Goal: Register for event/course

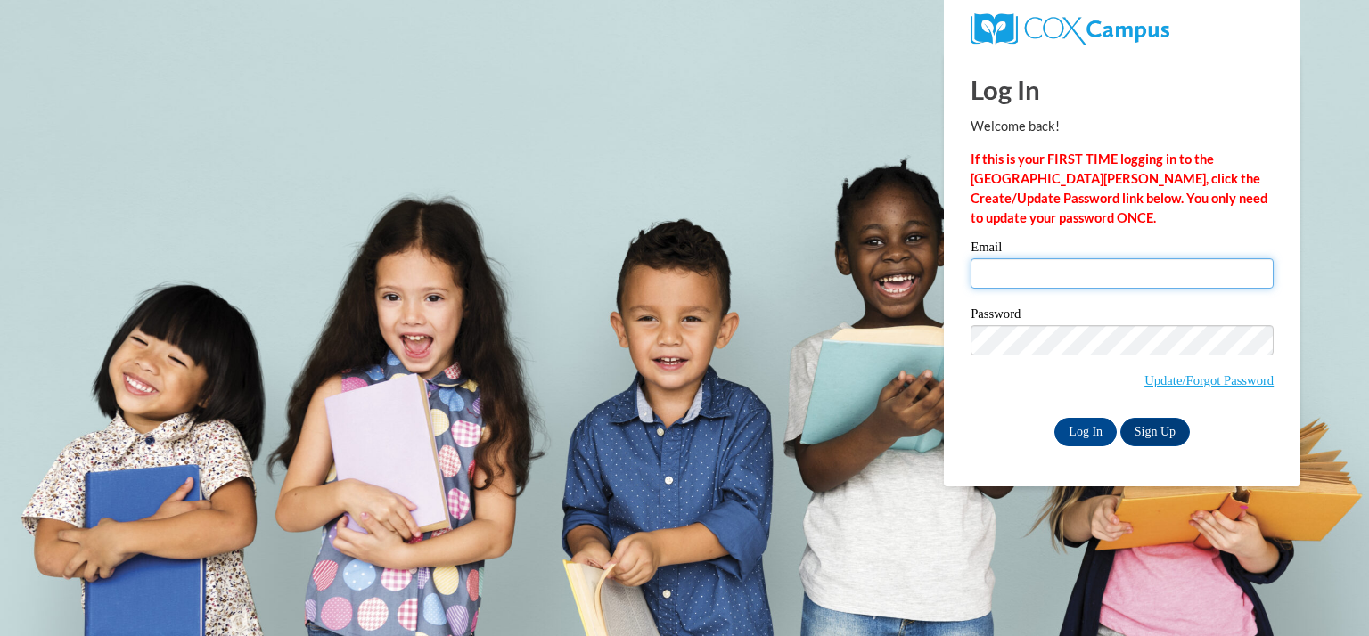
click at [1098, 274] on input "Email" at bounding box center [1121, 273] width 303 height 30
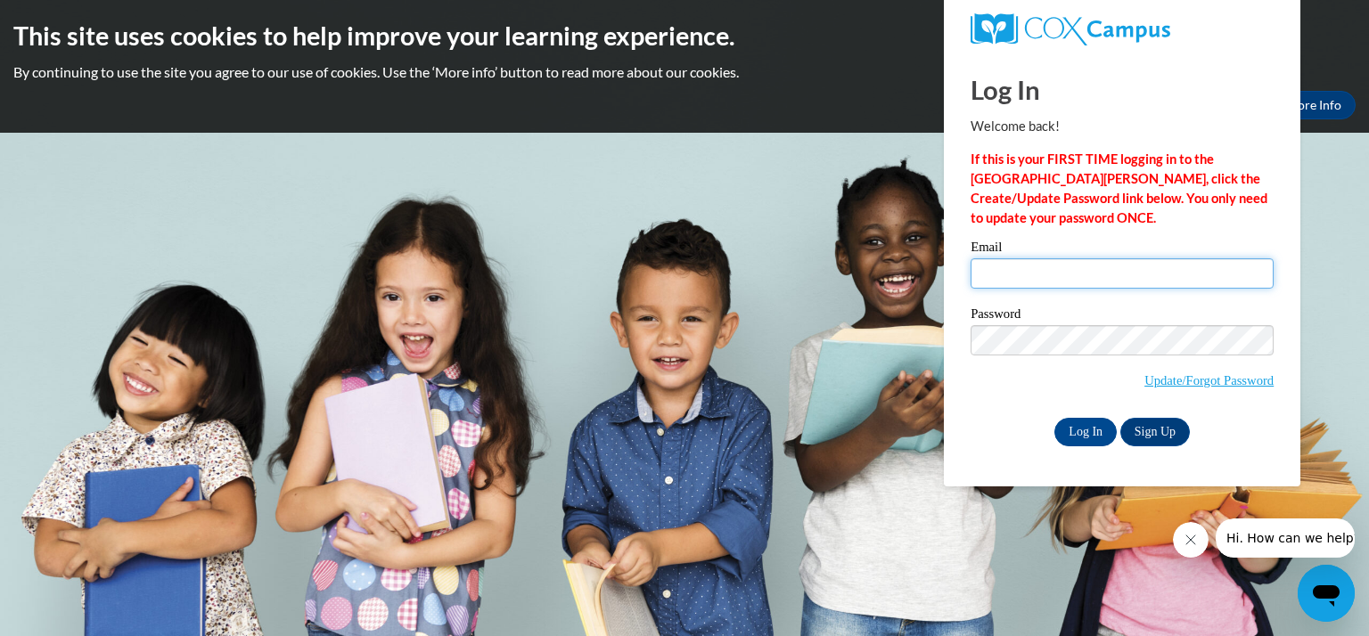
type input "j"
type input "merzjessica@kmsd.edu"
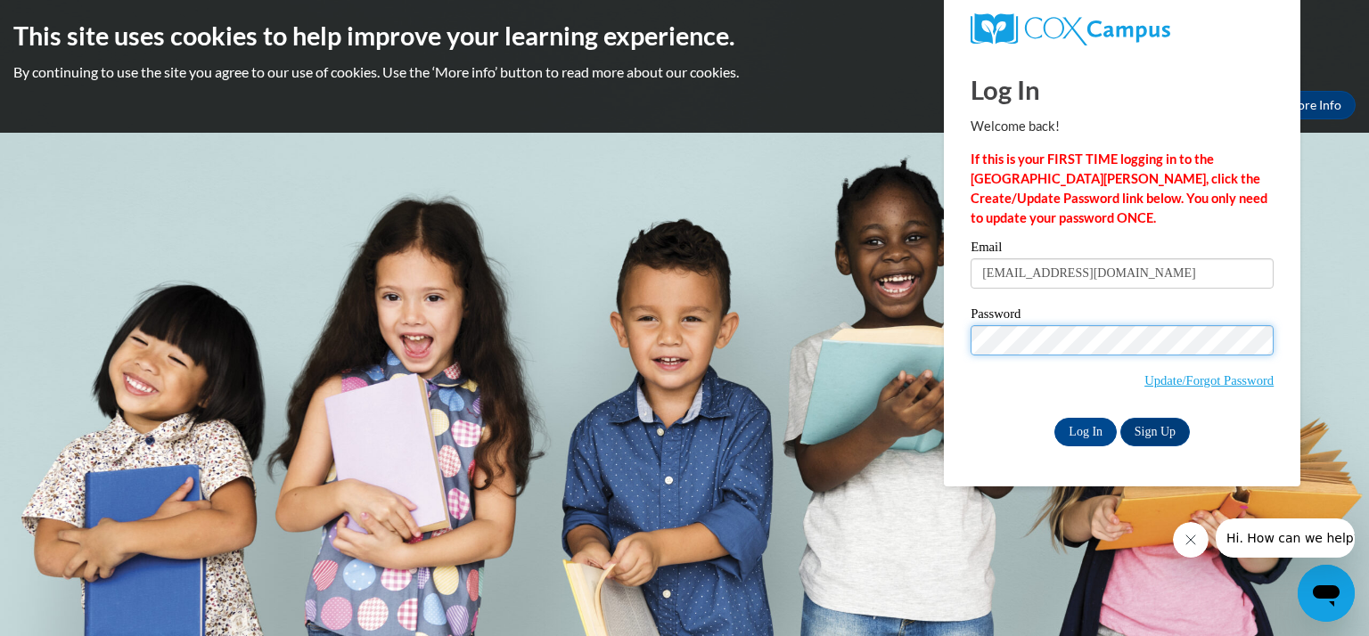
click at [1054, 418] on input "Log In" at bounding box center [1085, 432] width 62 height 29
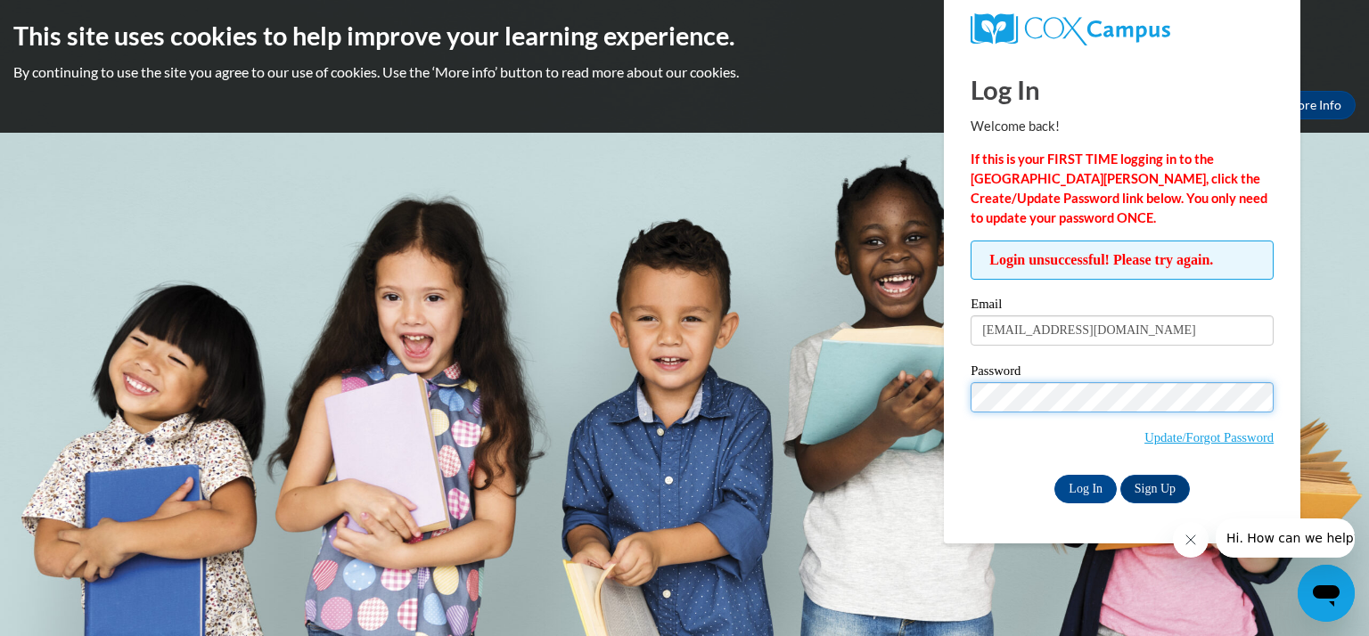
click at [1054, 475] on input "Log In" at bounding box center [1085, 489] width 62 height 29
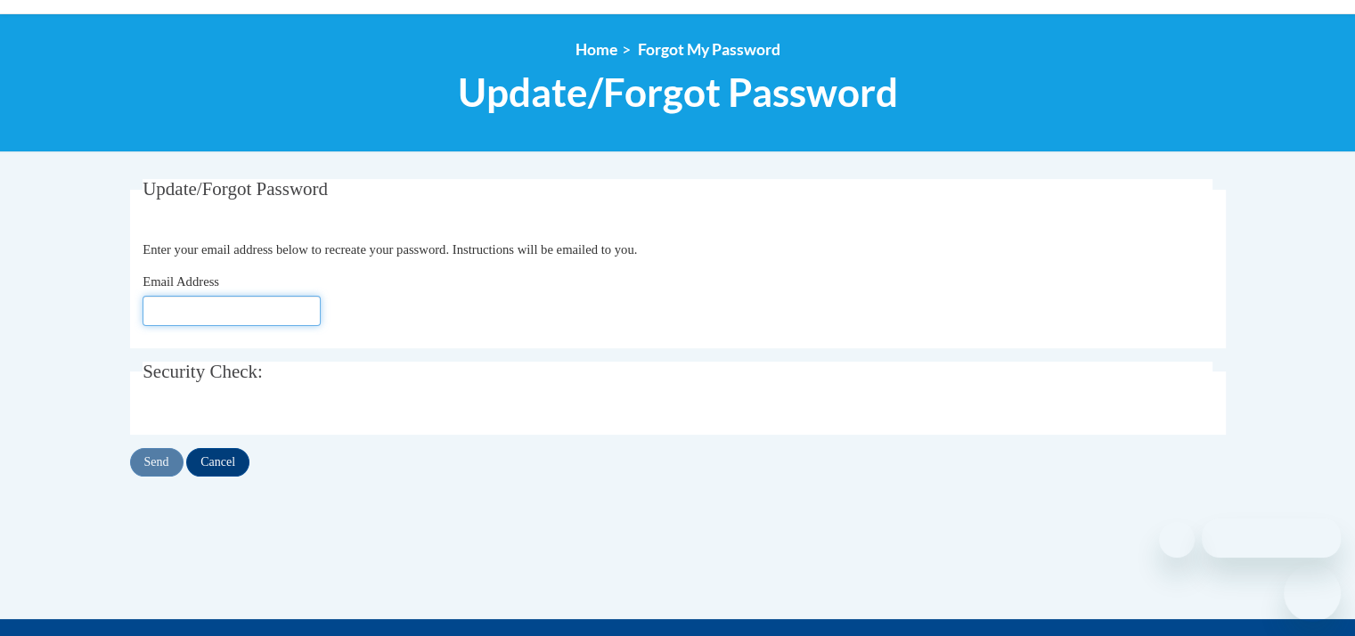
click at [248, 306] on input "Email Address" at bounding box center [232, 311] width 178 height 30
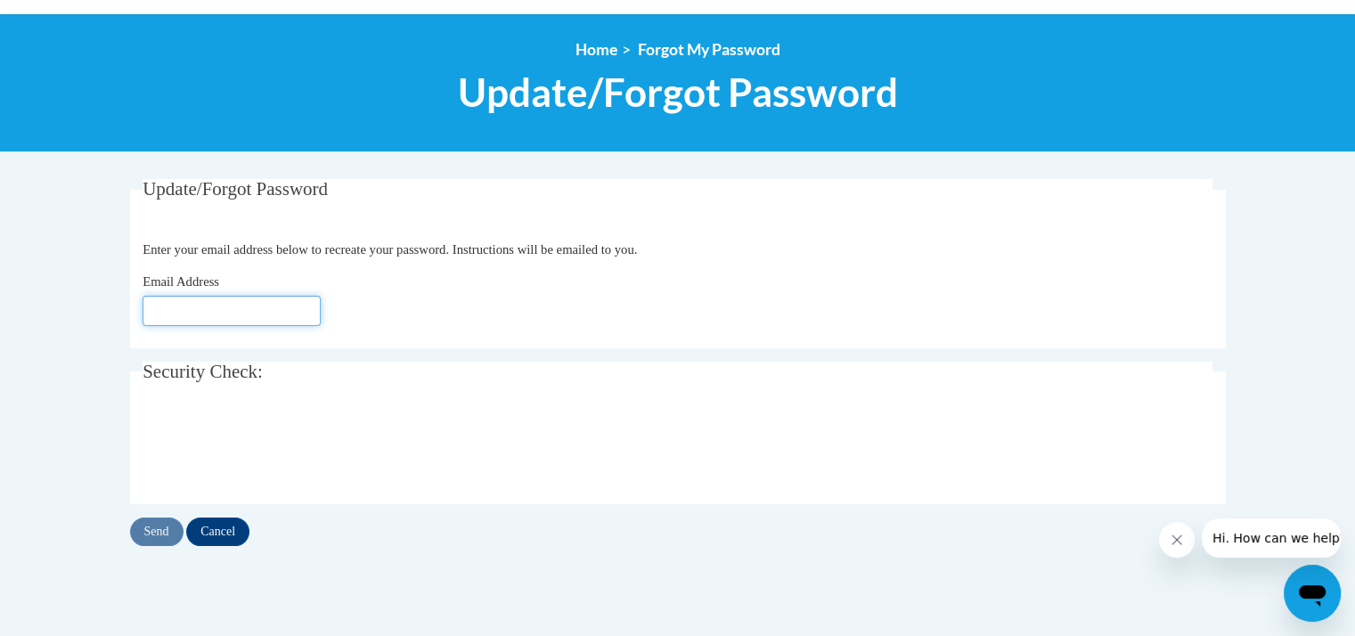
type input "j"
type input "[EMAIL_ADDRESS][DOMAIN_NAME]"
click at [153, 537] on input "Send" at bounding box center [156, 532] width 53 height 29
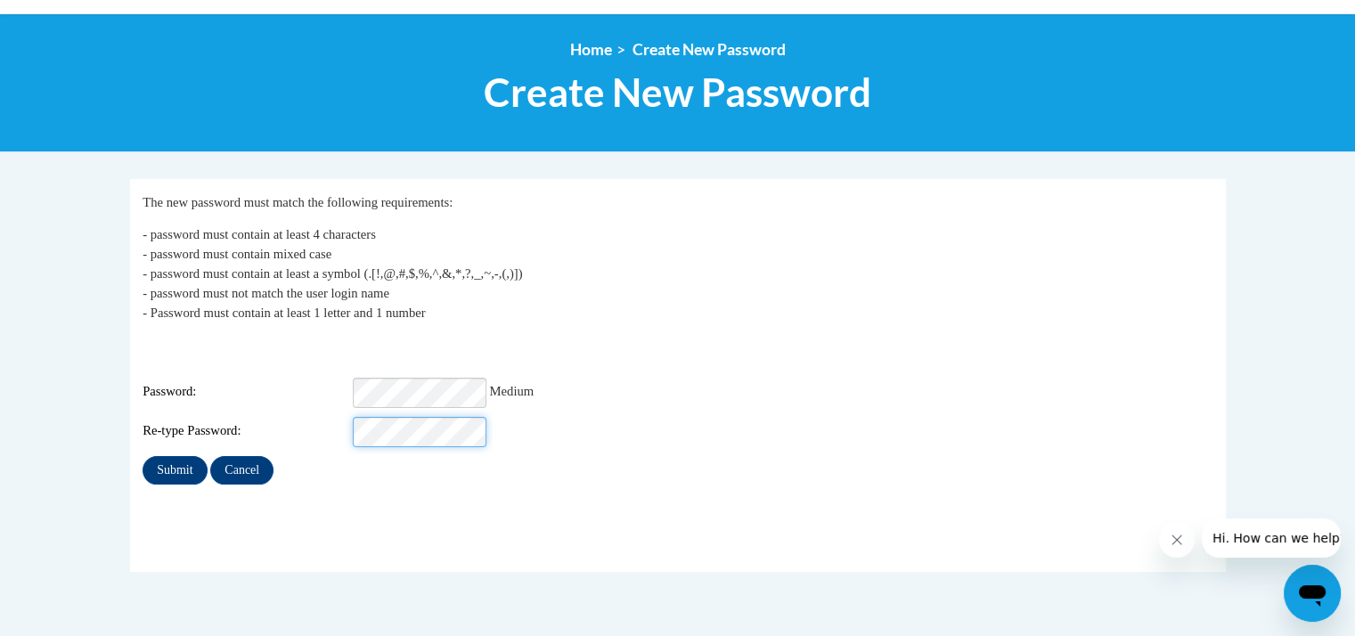
click at [143, 456] on input "Submit" at bounding box center [175, 470] width 64 height 29
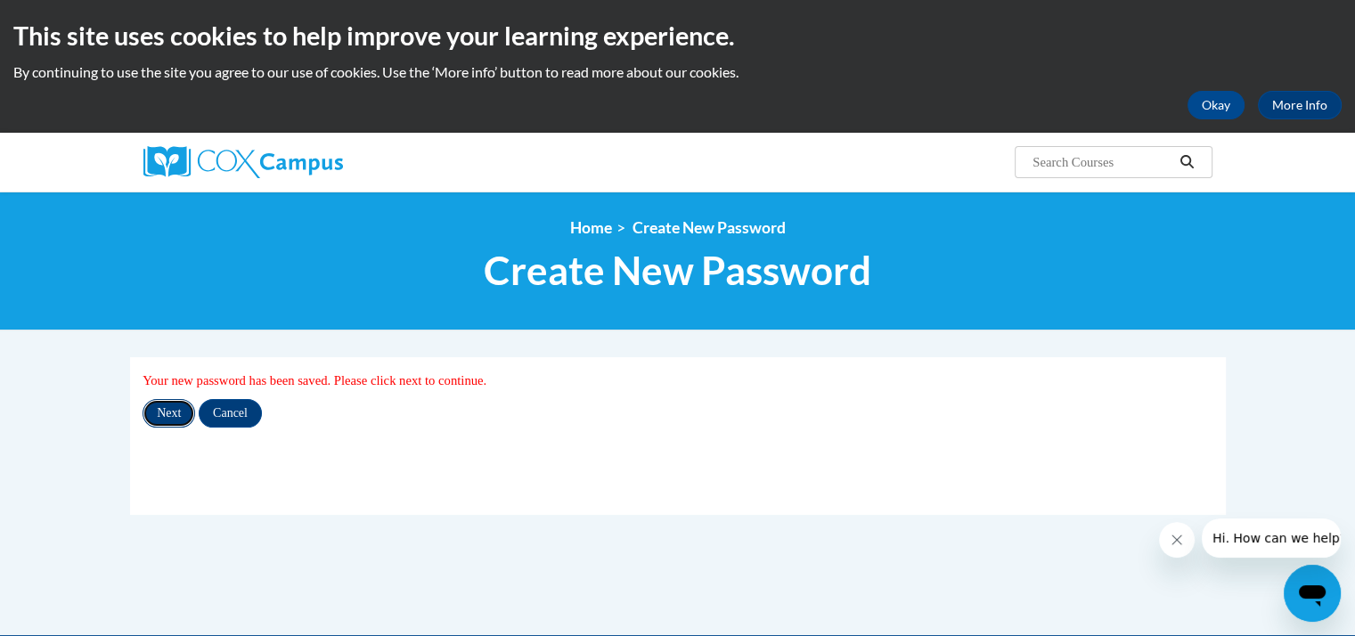
click at [160, 409] on input "Next" at bounding box center [169, 413] width 53 height 29
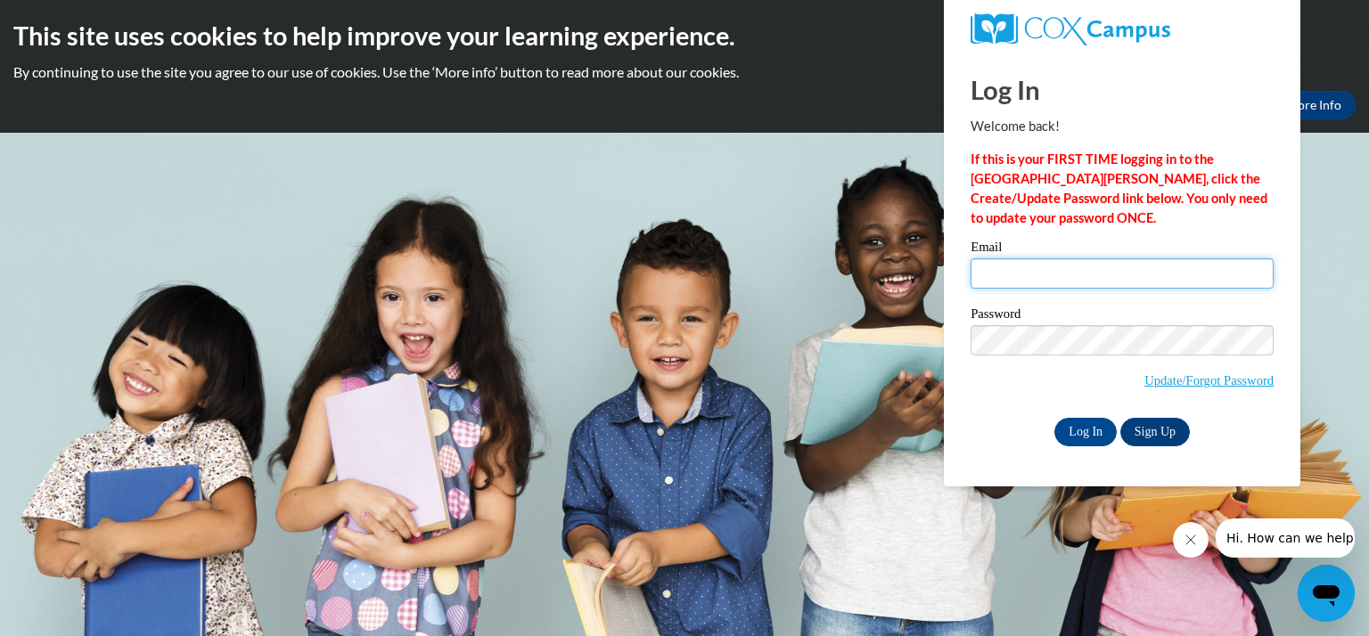
click at [1040, 267] on input "Email" at bounding box center [1121, 273] width 303 height 30
type input "[EMAIL_ADDRESS][DOMAIN_NAME]"
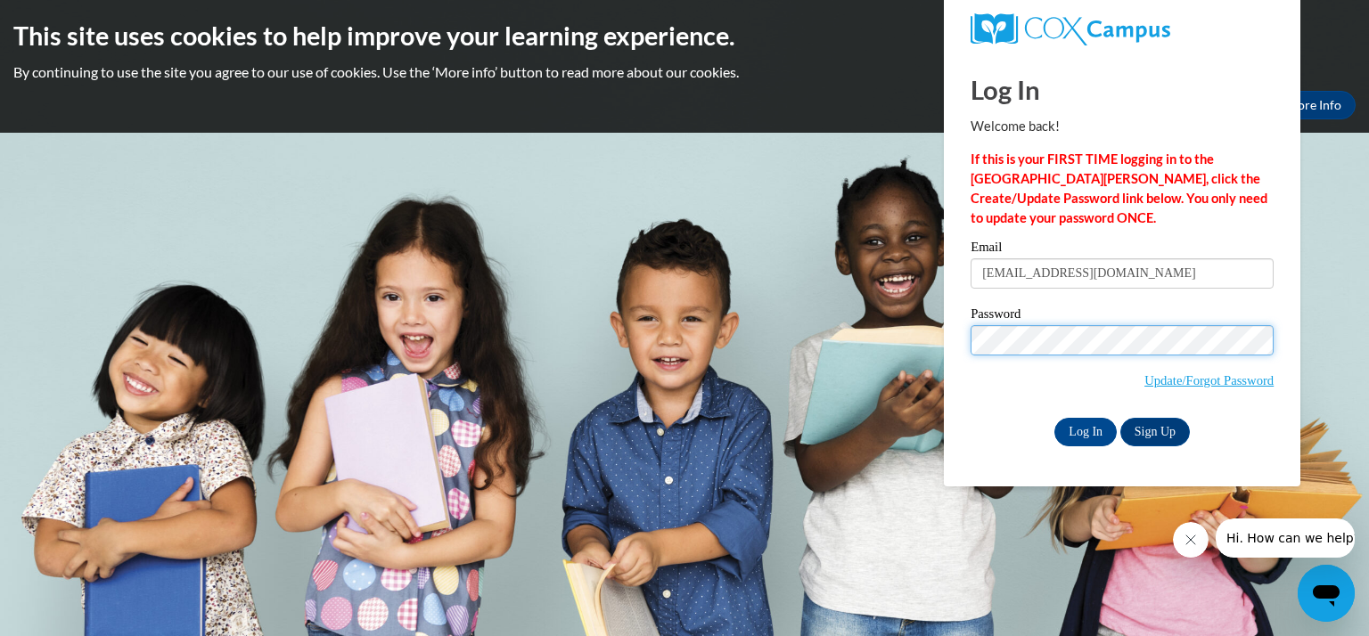
click at [1054, 418] on input "Log In" at bounding box center [1085, 432] width 62 height 29
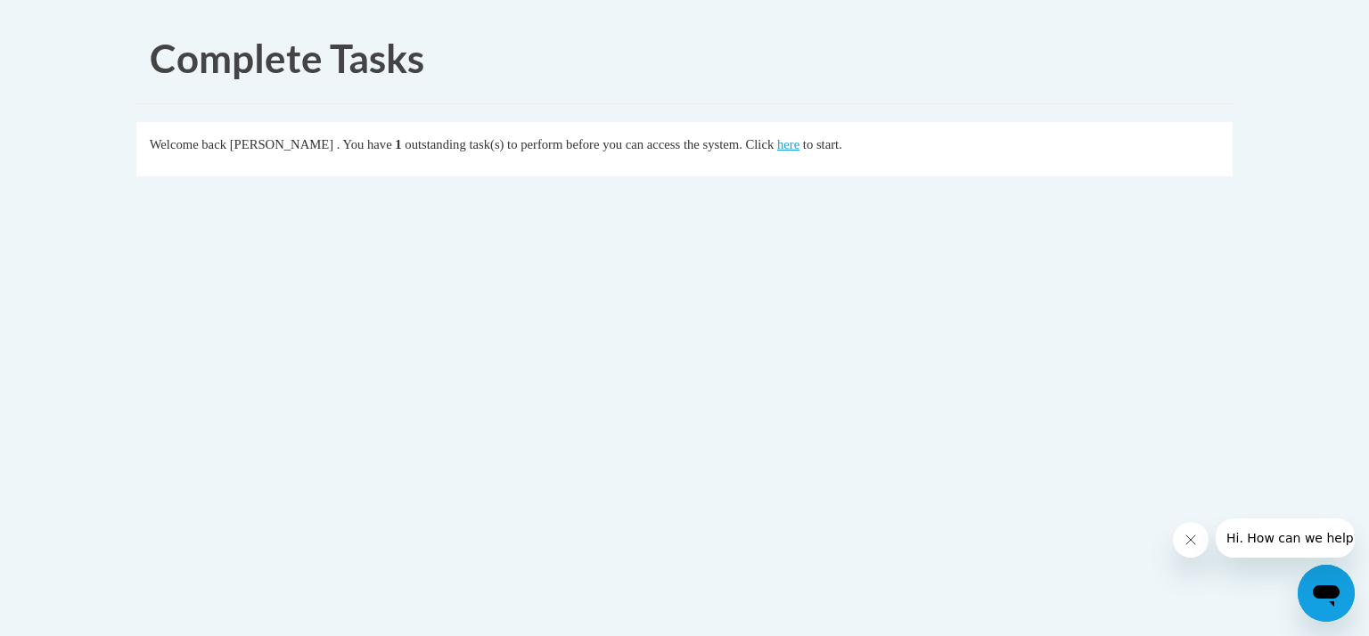
click at [601, 286] on div "Complete Tasks Welcome back Jessica Merz . You have 1 outstanding task(s) to pe…" at bounding box center [684, 154] width 1123 height 283
click at [799, 142] on link "here" at bounding box center [788, 144] width 22 height 14
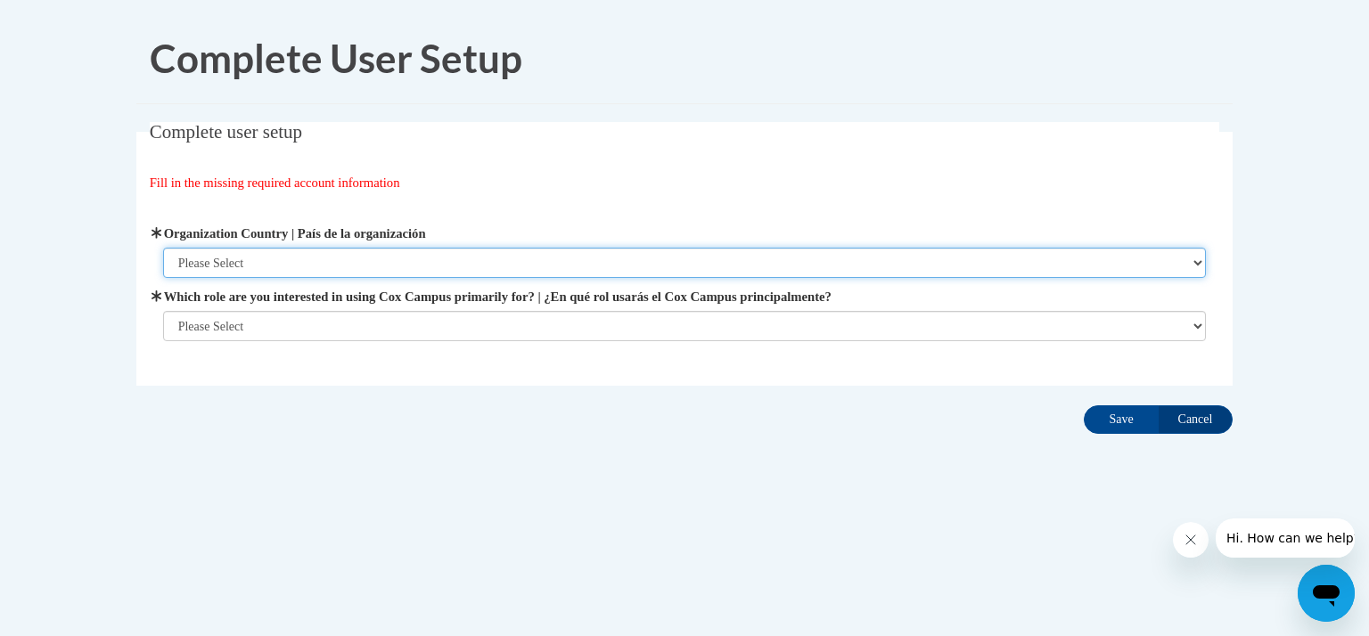
click at [251, 262] on select "Please Select United States | Estados Unidos Outside of the United States | Fue…" at bounding box center [684, 263] width 1043 height 30
select select "ad49bcad-a171-4b2e-b99c-48b446064914"
click at [163, 248] on select "Please Select United States | Estados Unidos Outside of the United States | Fue…" at bounding box center [684, 263] width 1043 height 30
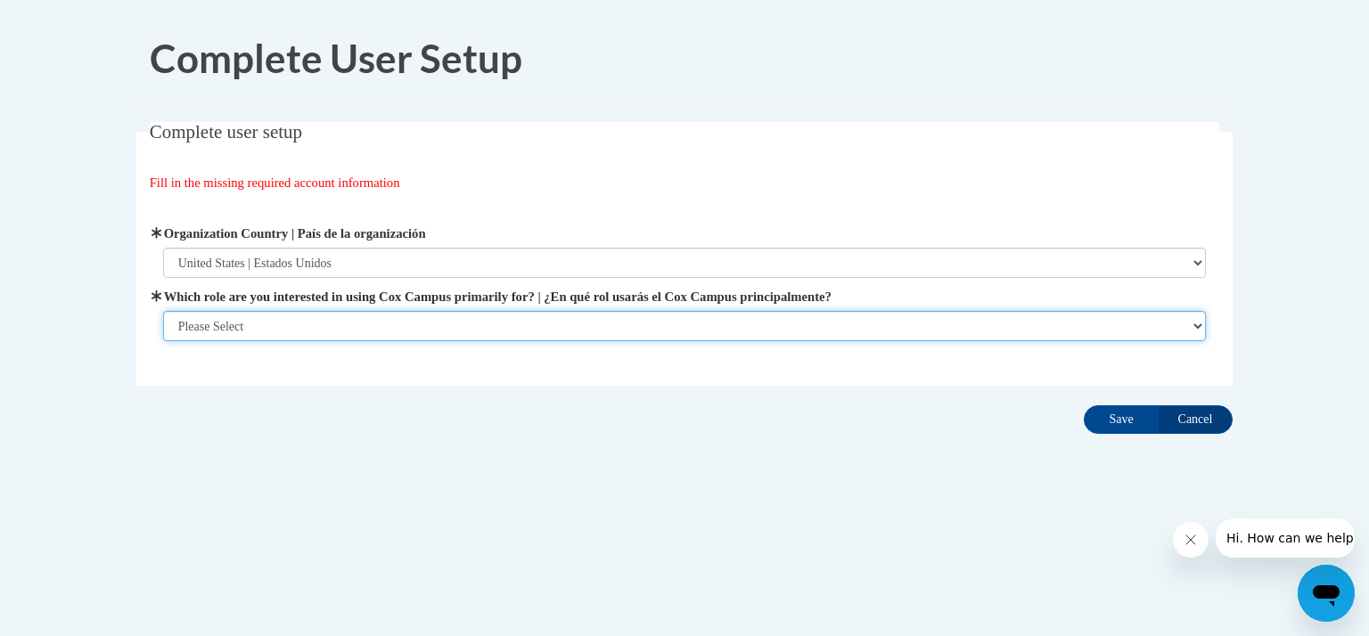
click at [245, 327] on select "Please Select College/University | Colegio/Universidad Community/Nonprofit Part…" at bounding box center [684, 326] width 1043 height 30
select select "fbf2d438-af2f-41f8-98f1-81c410e29de3"
click at [163, 341] on select "Please Select College/University | Colegio/Universidad Community/Nonprofit Part…" at bounding box center [684, 326] width 1043 height 30
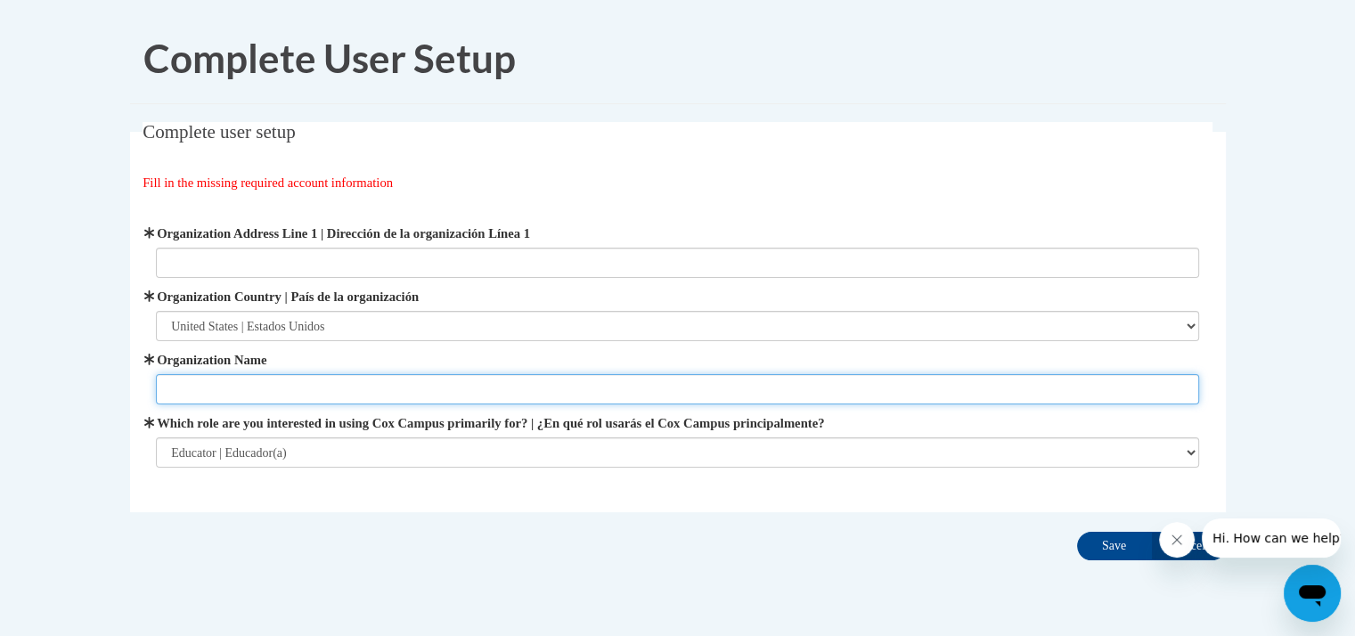
click at [315, 384] on input "Organization Name" at bounding box center [677, 389] width 1043 height 30
type input "Kettle Moraine School District"
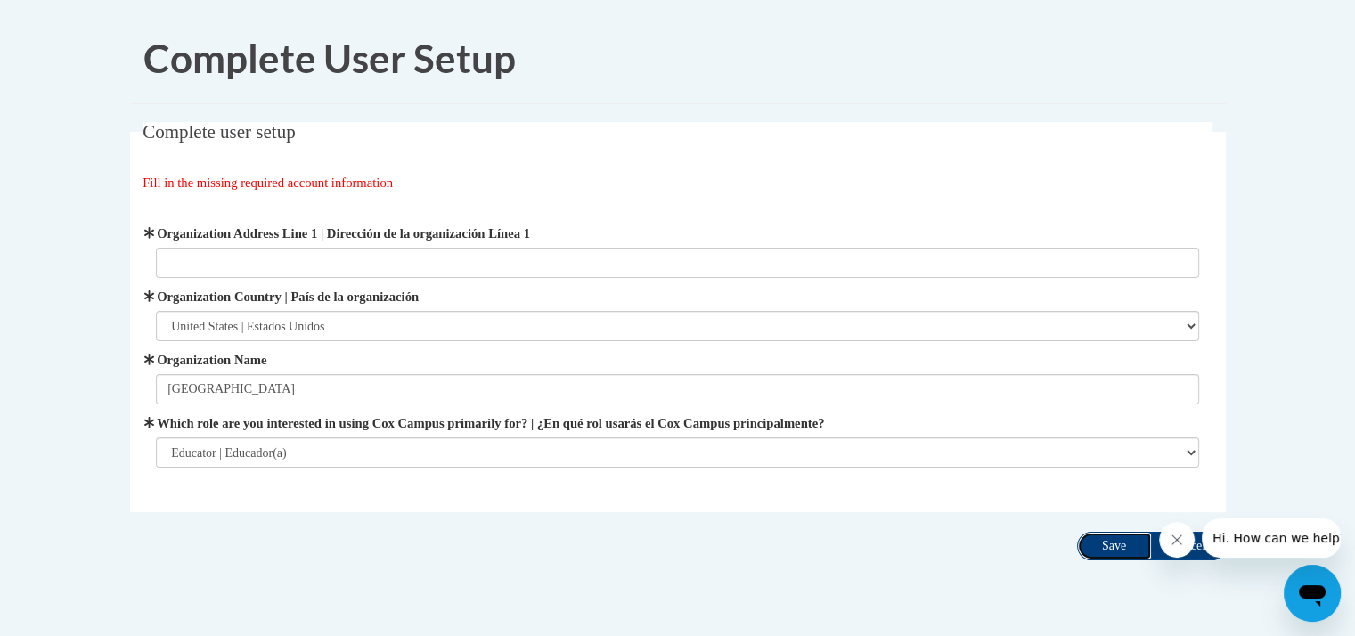
click at [1130, 550] on input "Save" at bounding box center [1114, 546] width 75 height 29
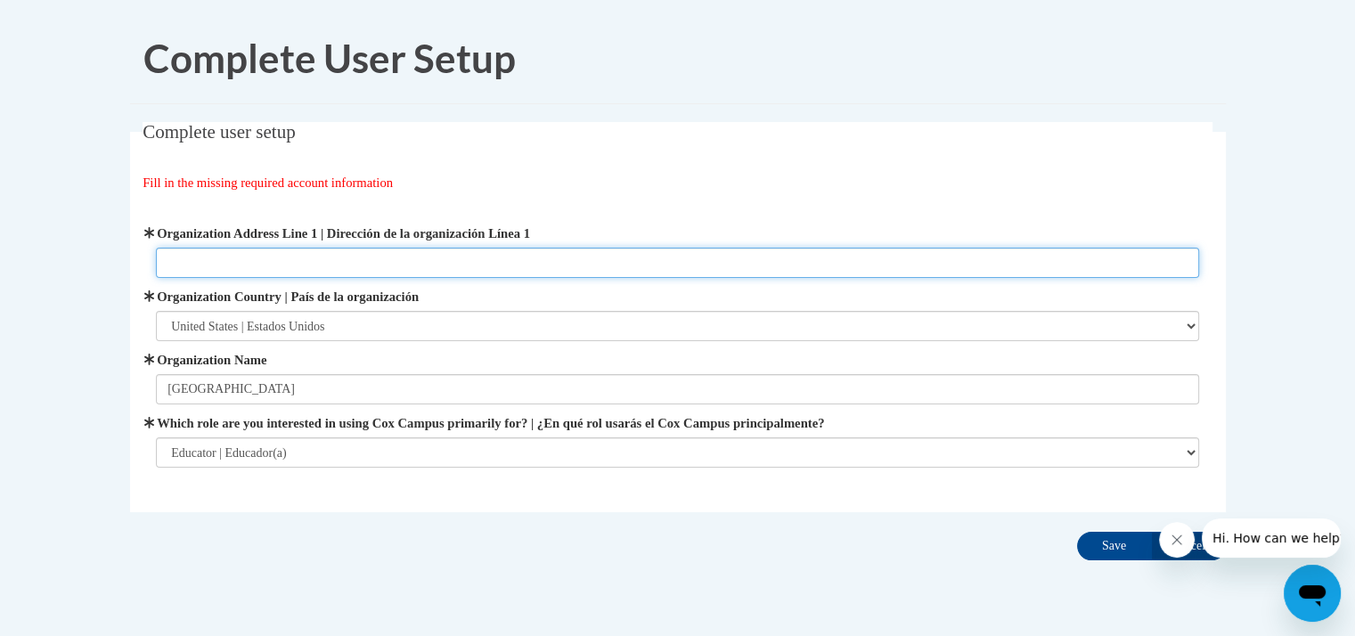
paste input "563 A J Allen Cir, Wales, WI 53183"
type input "563 A J Allen Cir, Wales, WI 53183"
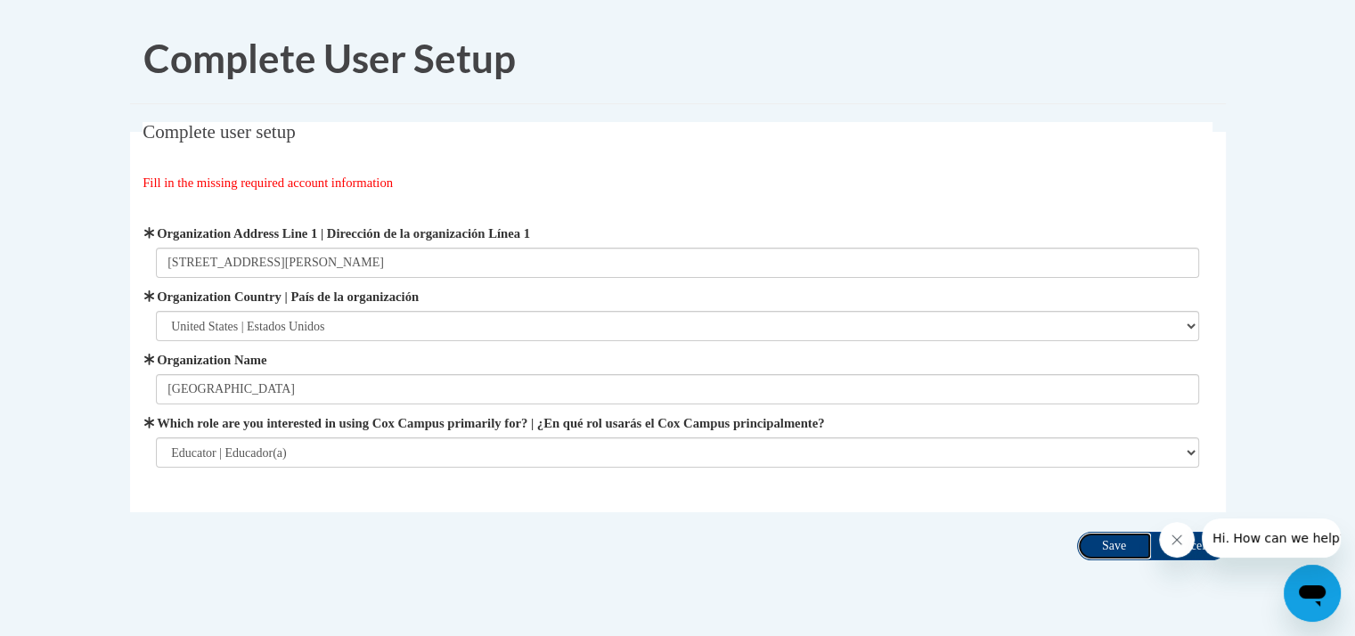
click at [1137, 539] on input "Save" at bounding box center [1114, 546] width 75 height 29
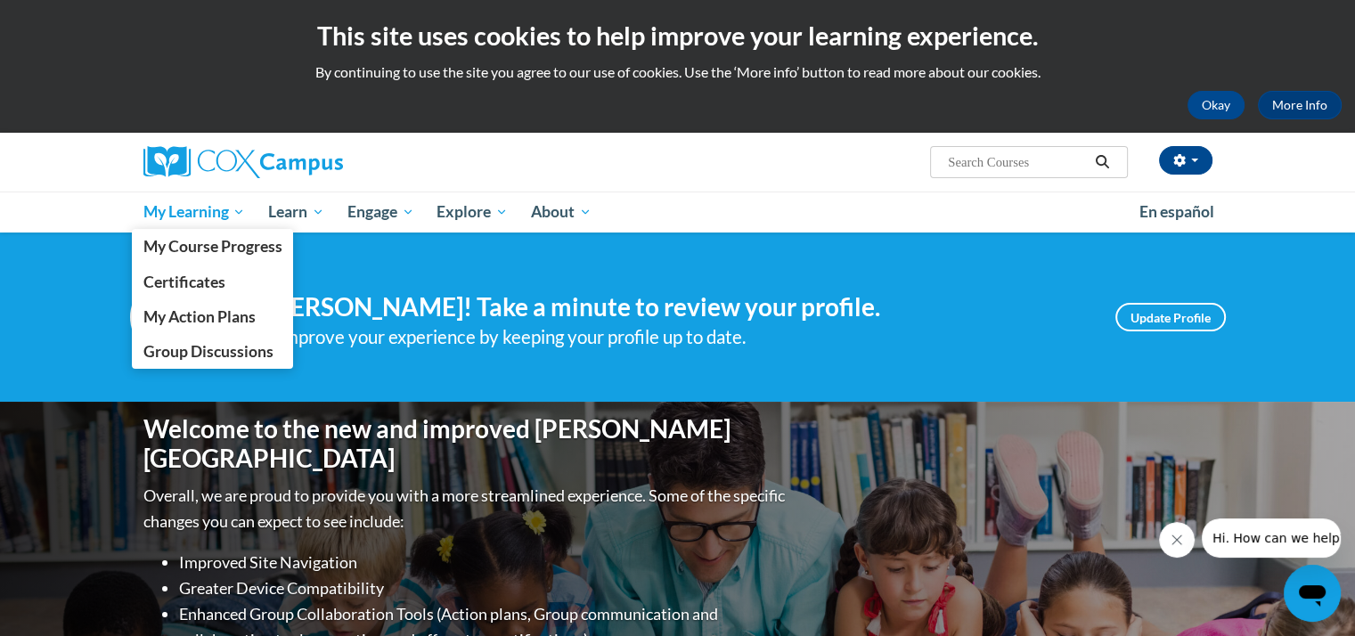
click at [153, 206] on span "My Learning" at bounding box center [194, 211] width 102 height 21
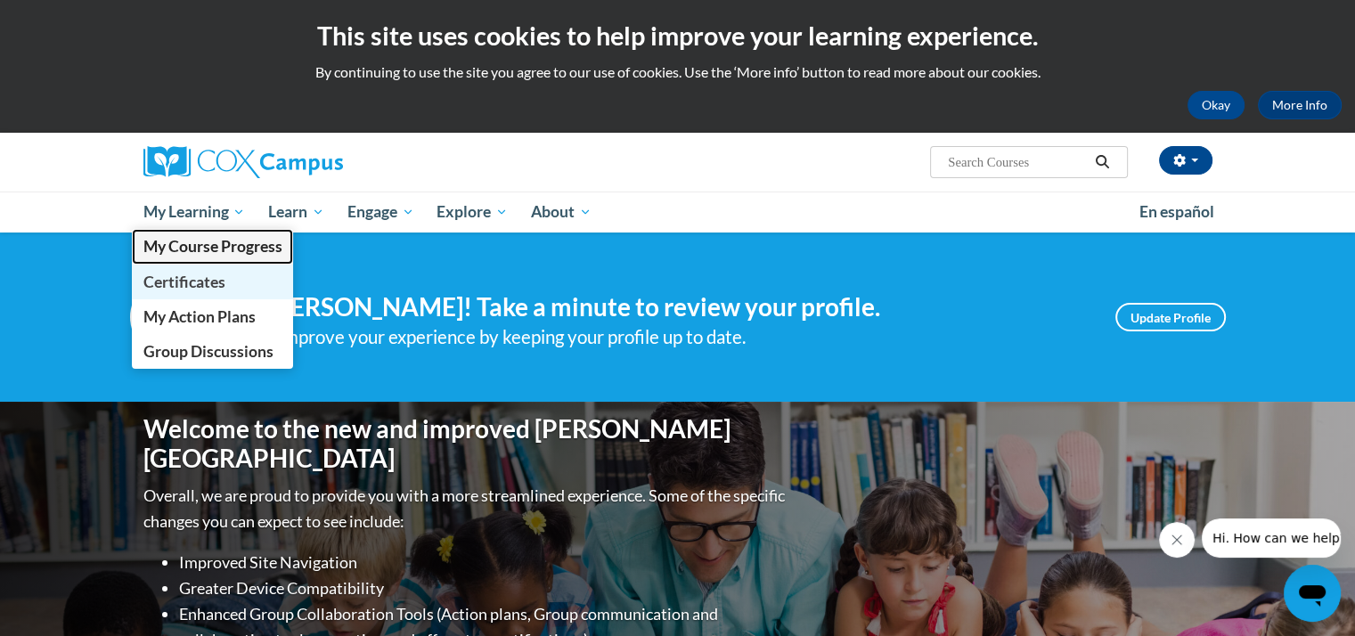
click at [182, 248] on span "My Course Progress" at bounding box center [212, 246] width 139 height 19
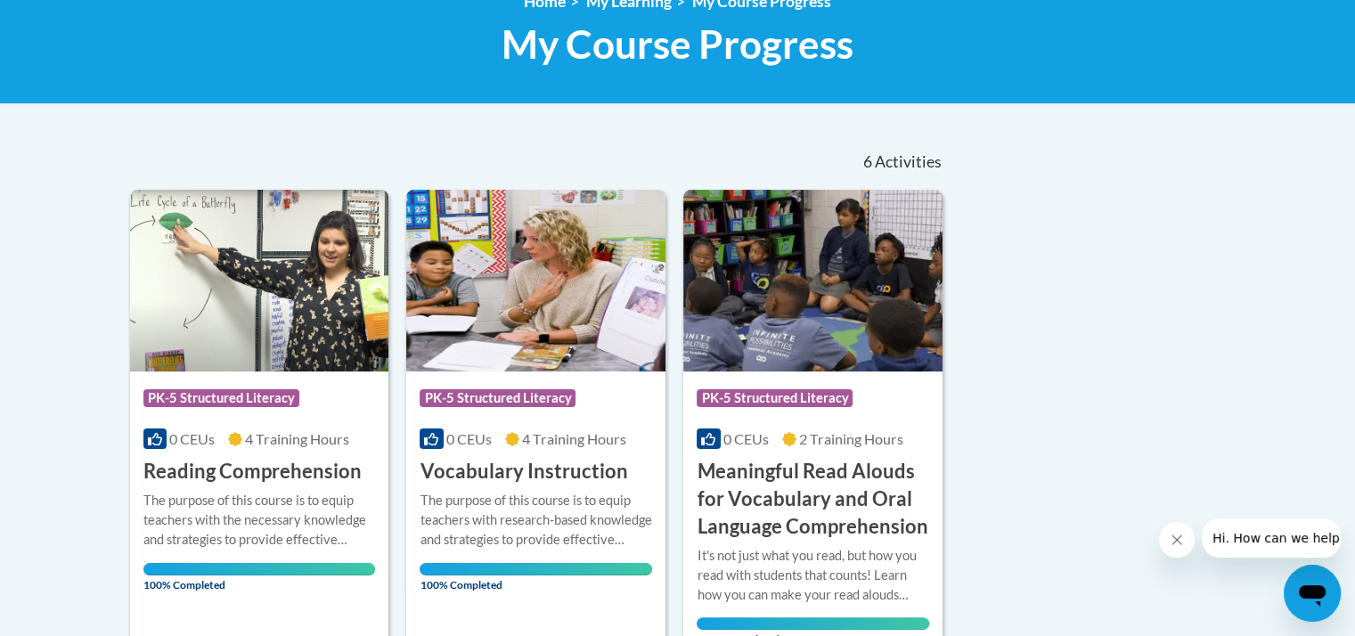
scroll to position [89, 0]
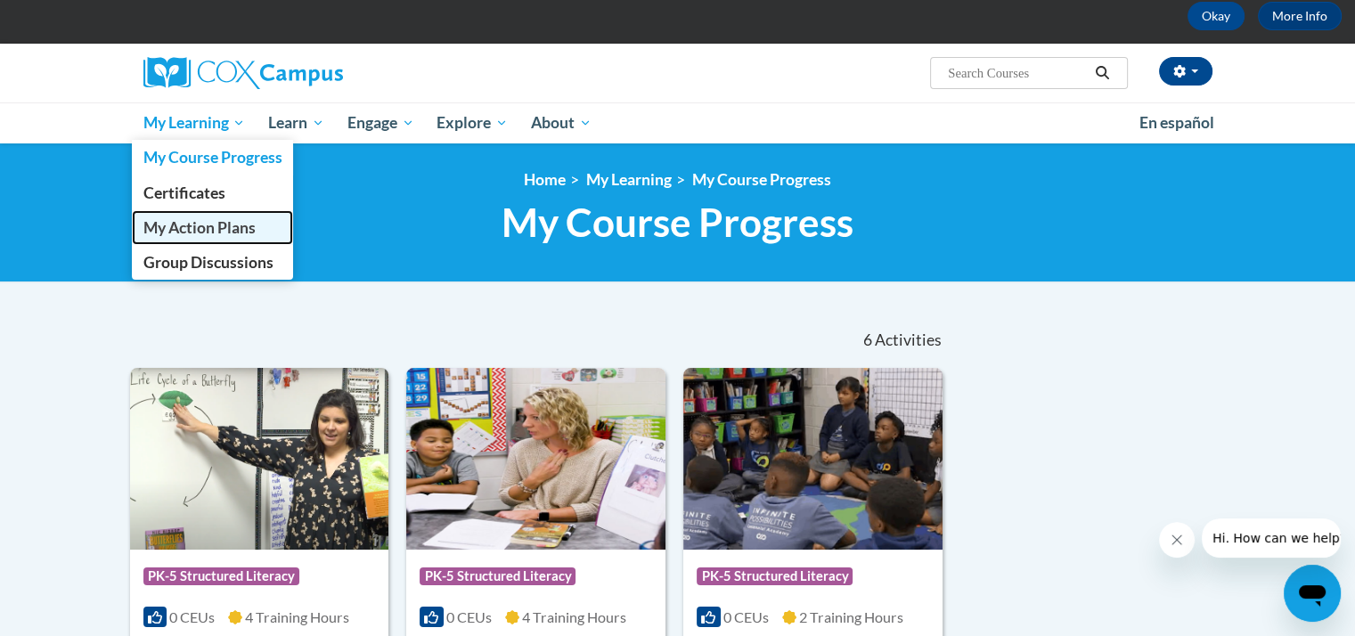
click at [181, 238] on link "My Action Plans" at bounding box center [213, 227] width 162 height 35
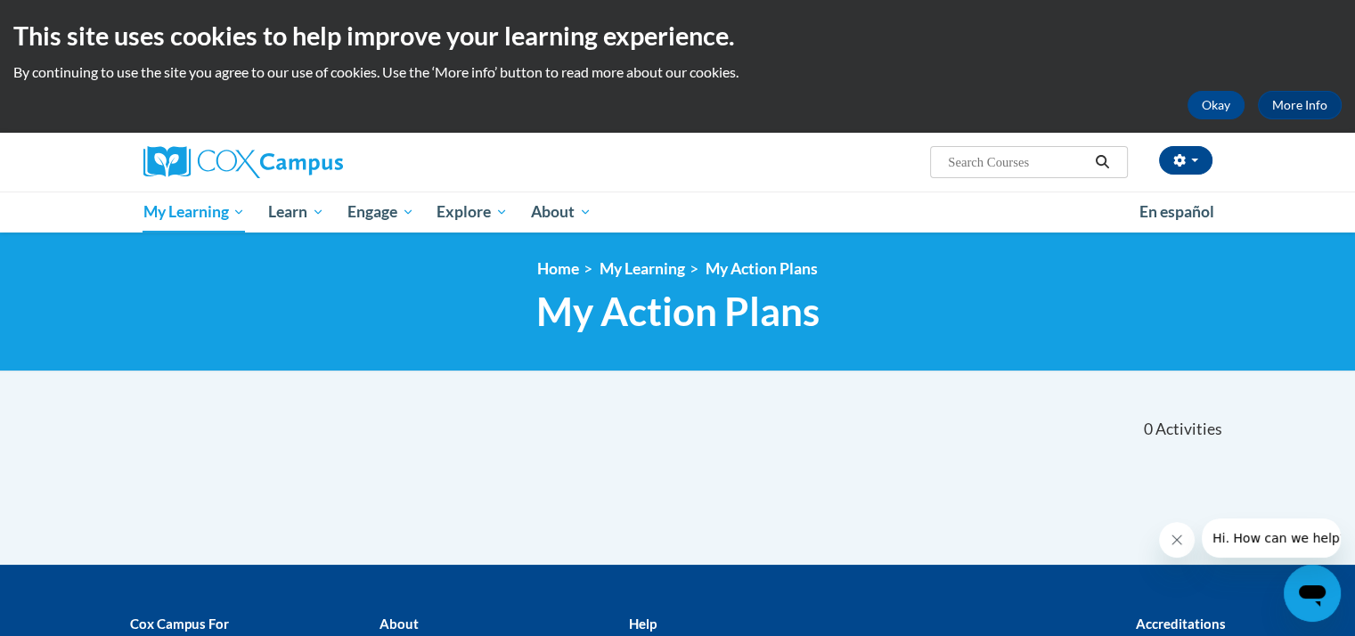
click at [987, 156] on input "Search..." at bounding box center [1017, 161] width 143 height 21
click at [1008, 159] on input "Search..." at bounding box center [1017, 161] width 143 height 21
type input "process data driven instruction"
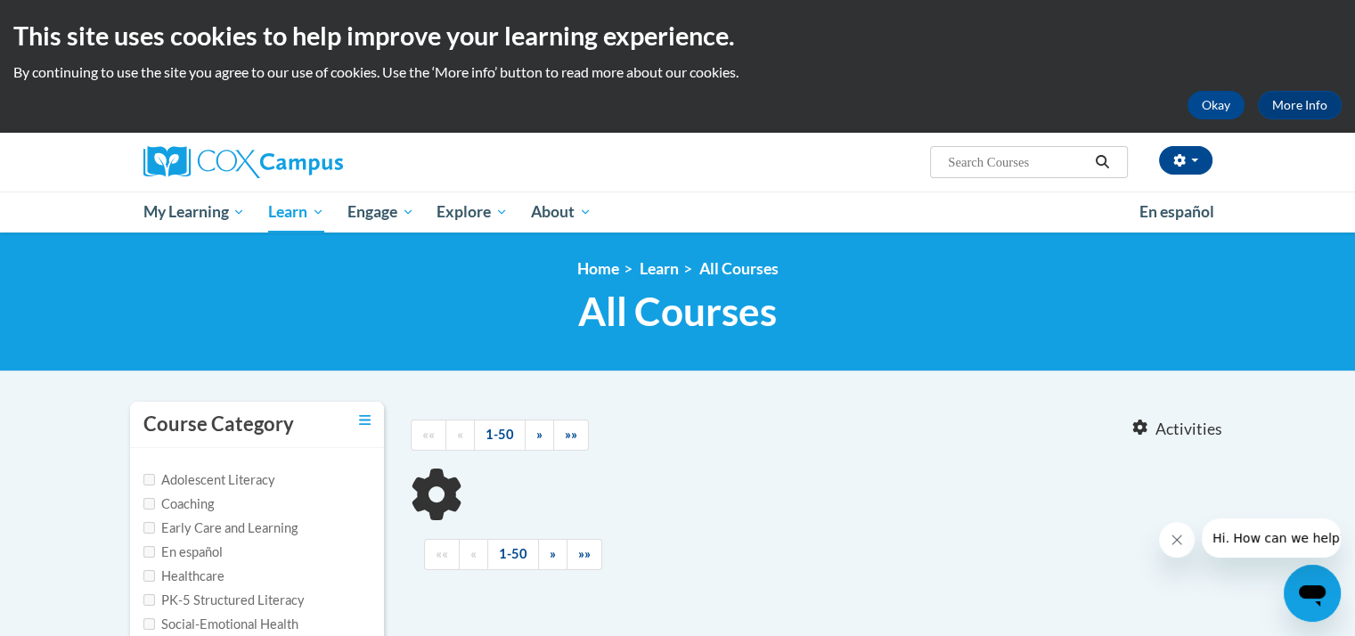
type input "process data driven instruction"
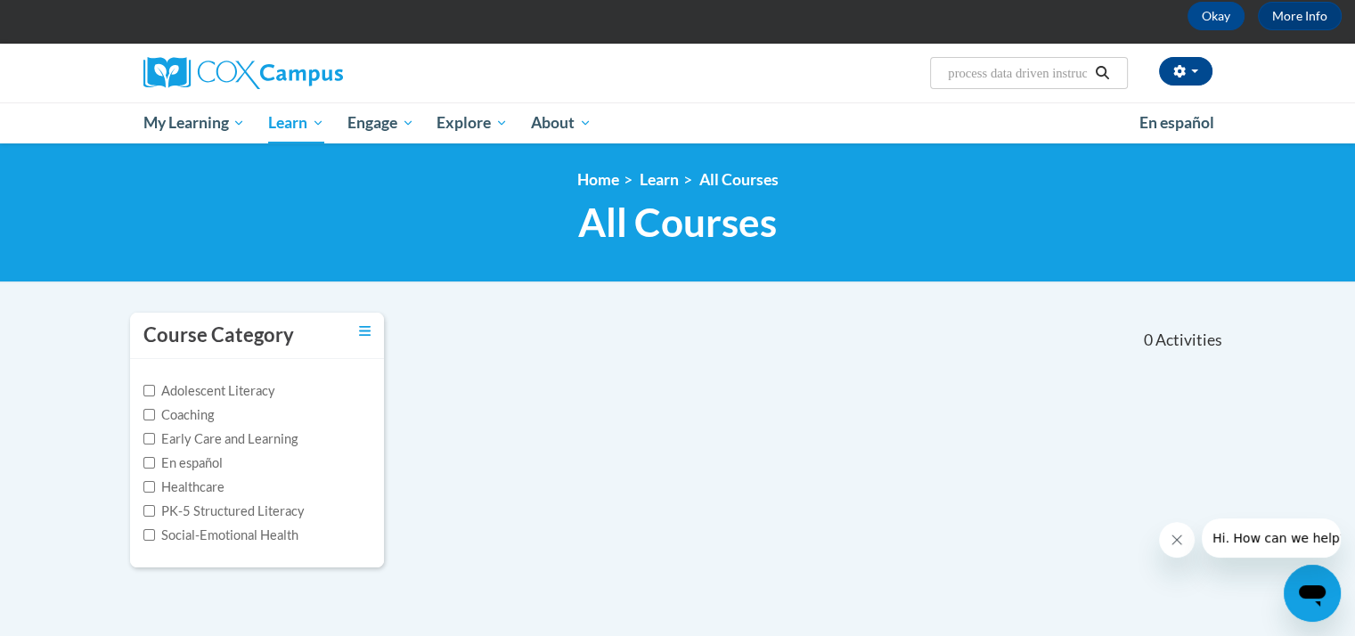
click at [1023, 67] on input "process data driven instruction" at bounding box center [1017, 72] width 143 height 21
click at [208, 69] on img at bounding box center [243, 73] width 200 height 32
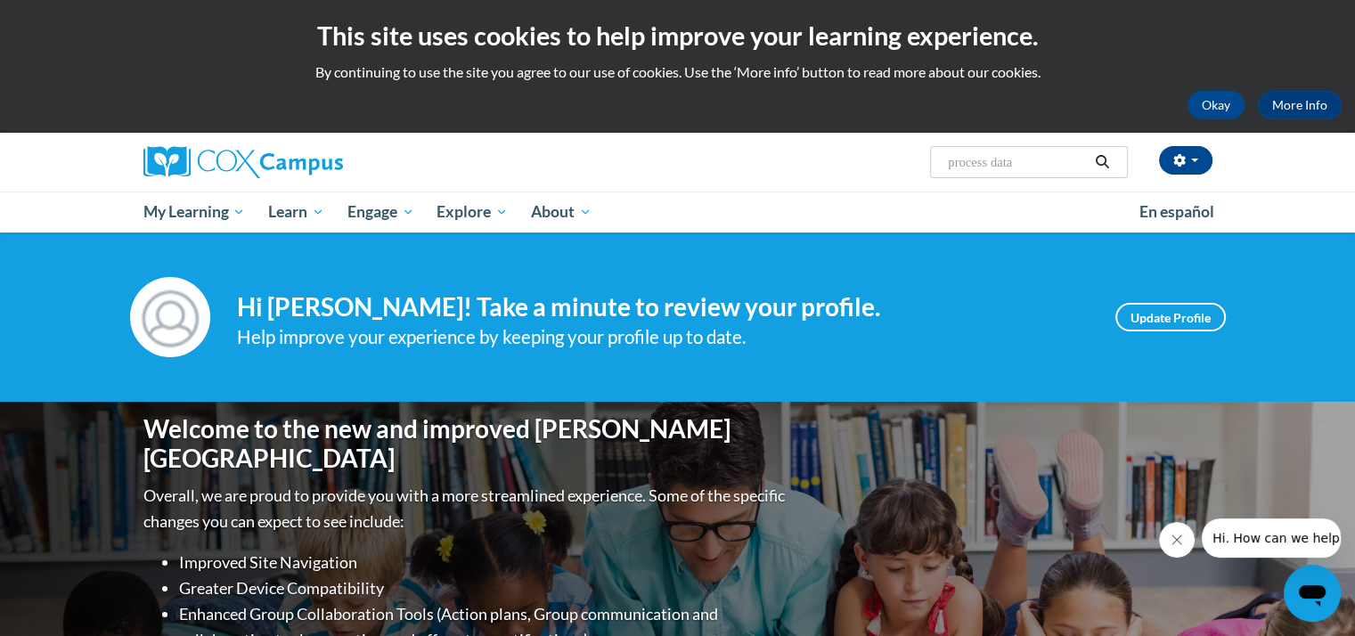
type input "process data"
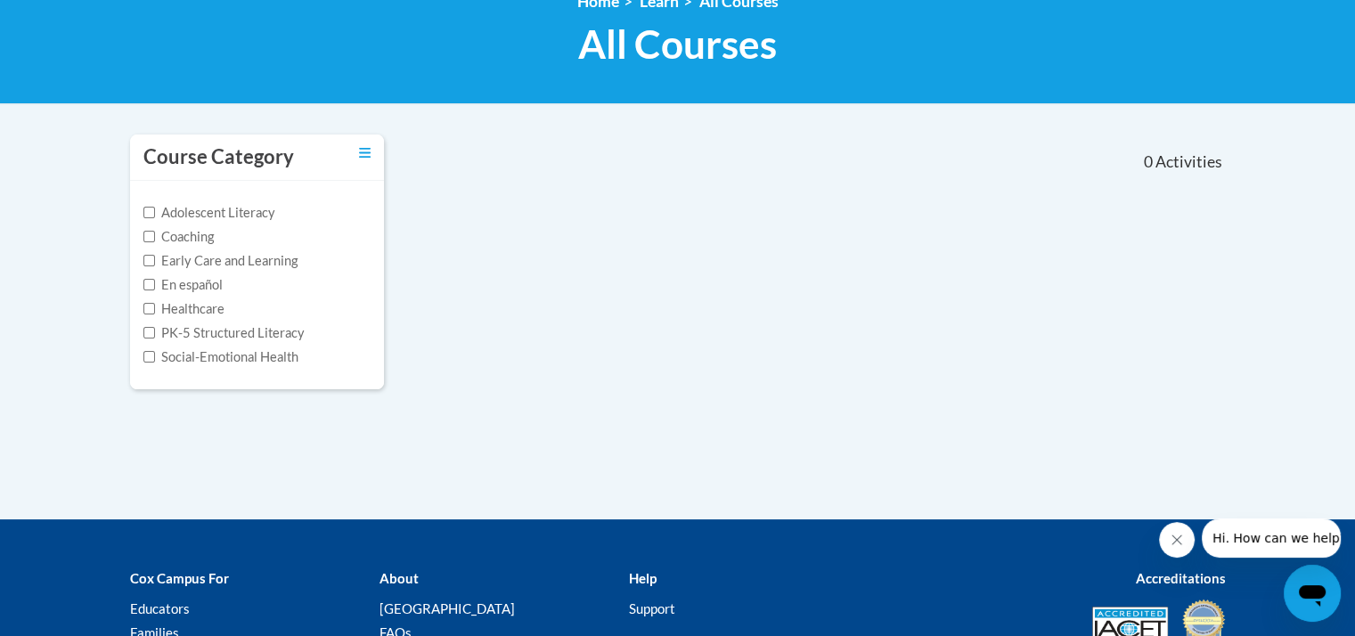
scroll to position [89, 0]
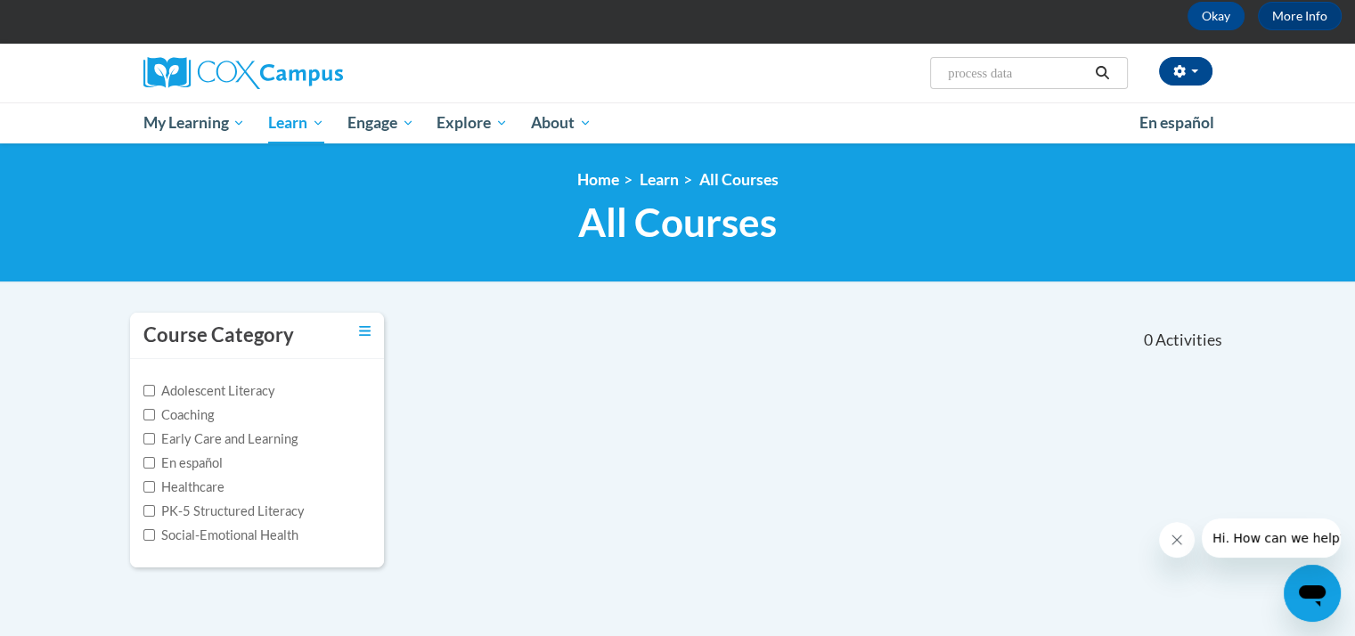
click at [980, 62] on input "process data" at bounding box center [1017, 72] width 143 height 21
click at [978, 69] on input "process data" at bounding box center [1017, 72] width 143 height 21
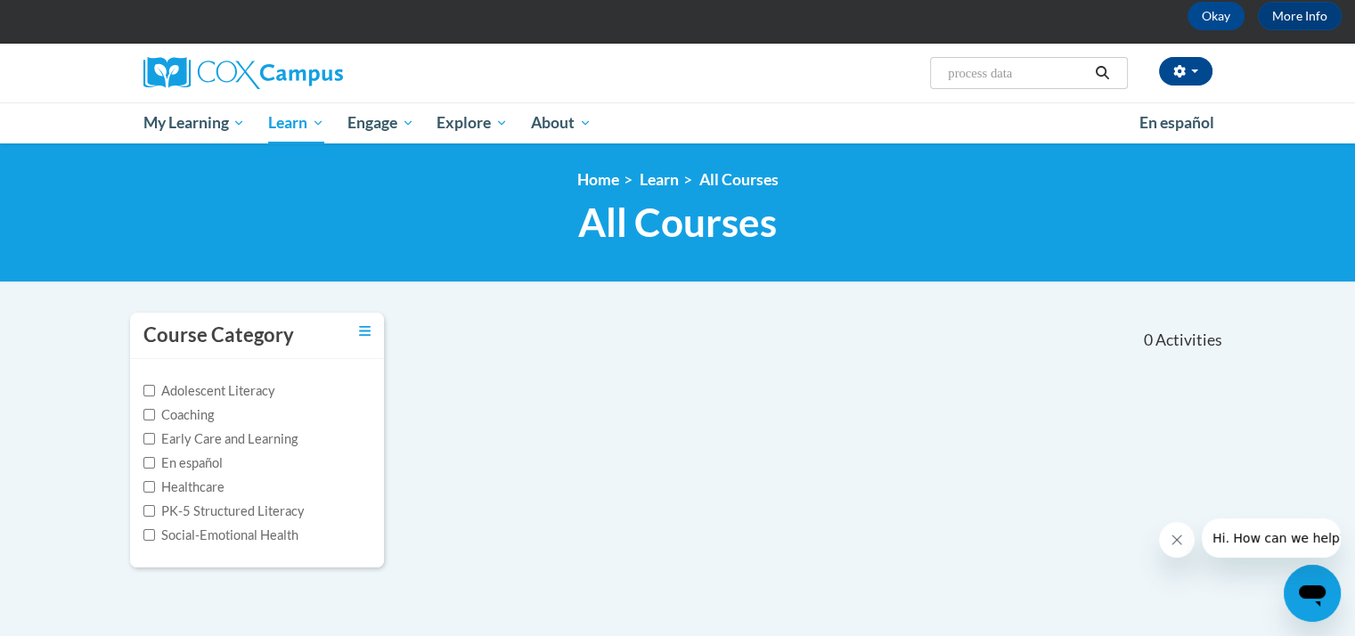
click at [978, 69] on input "process data" at bounding box center [1017, 72] width 143 height 21
type input "data"
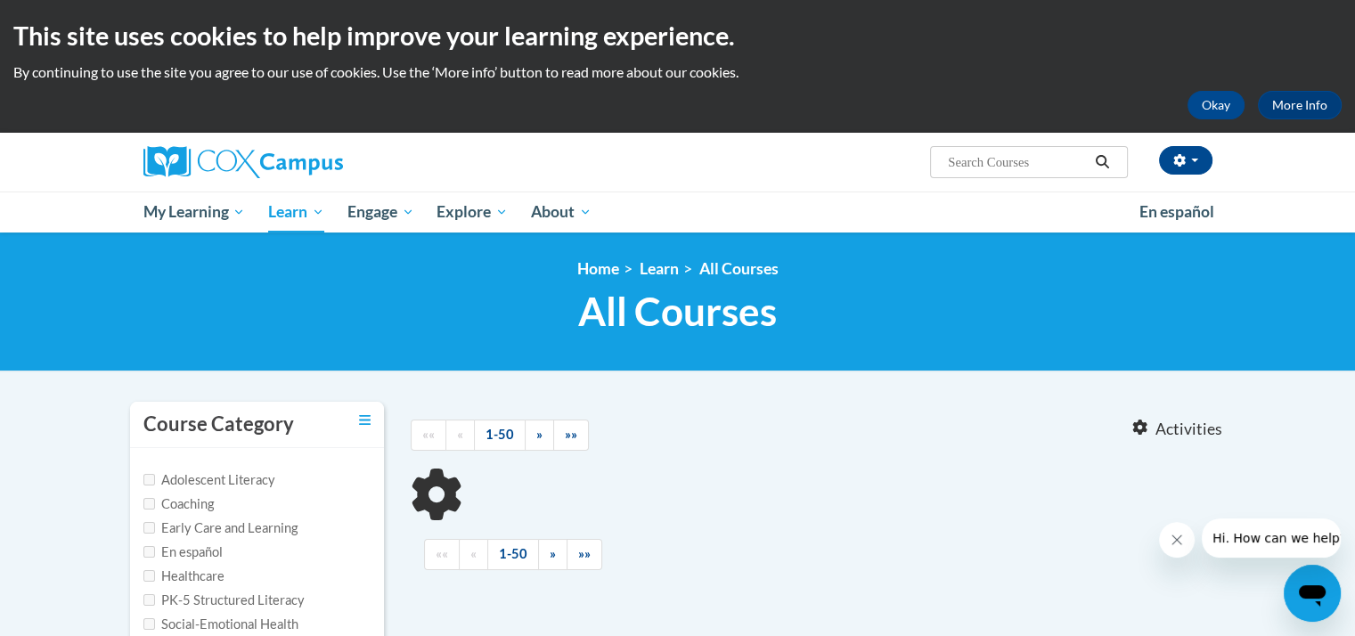
type input "data"
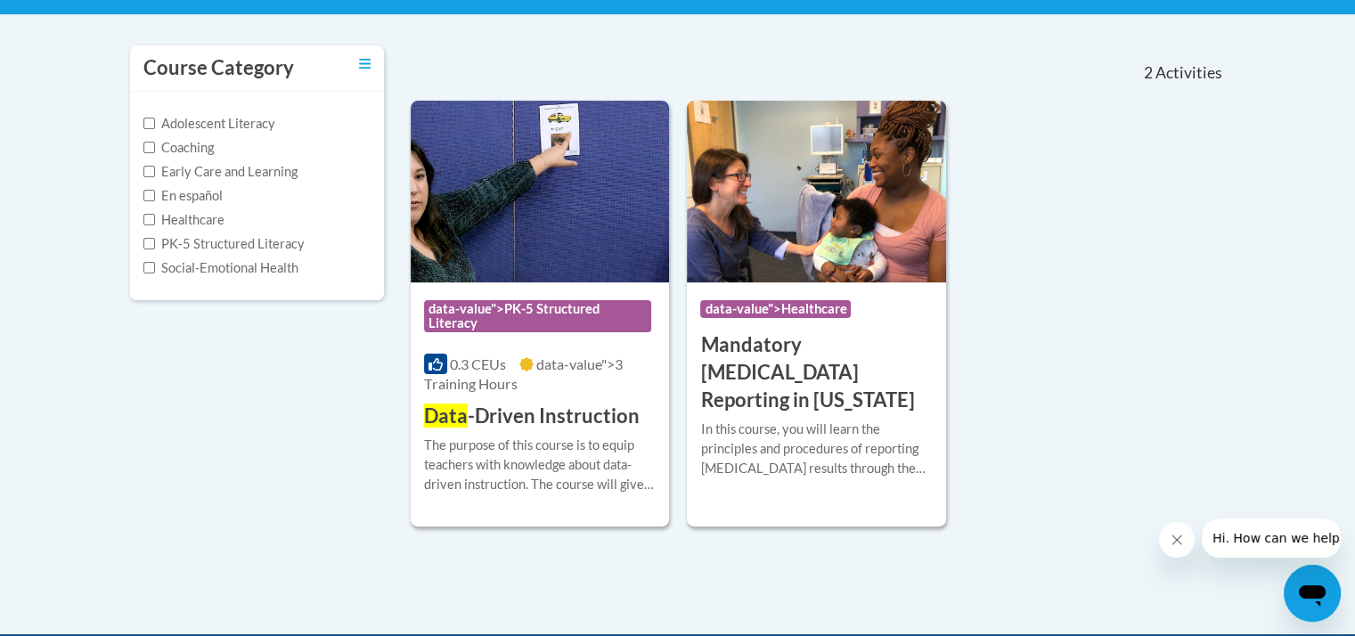
scroll to position [446, 0]
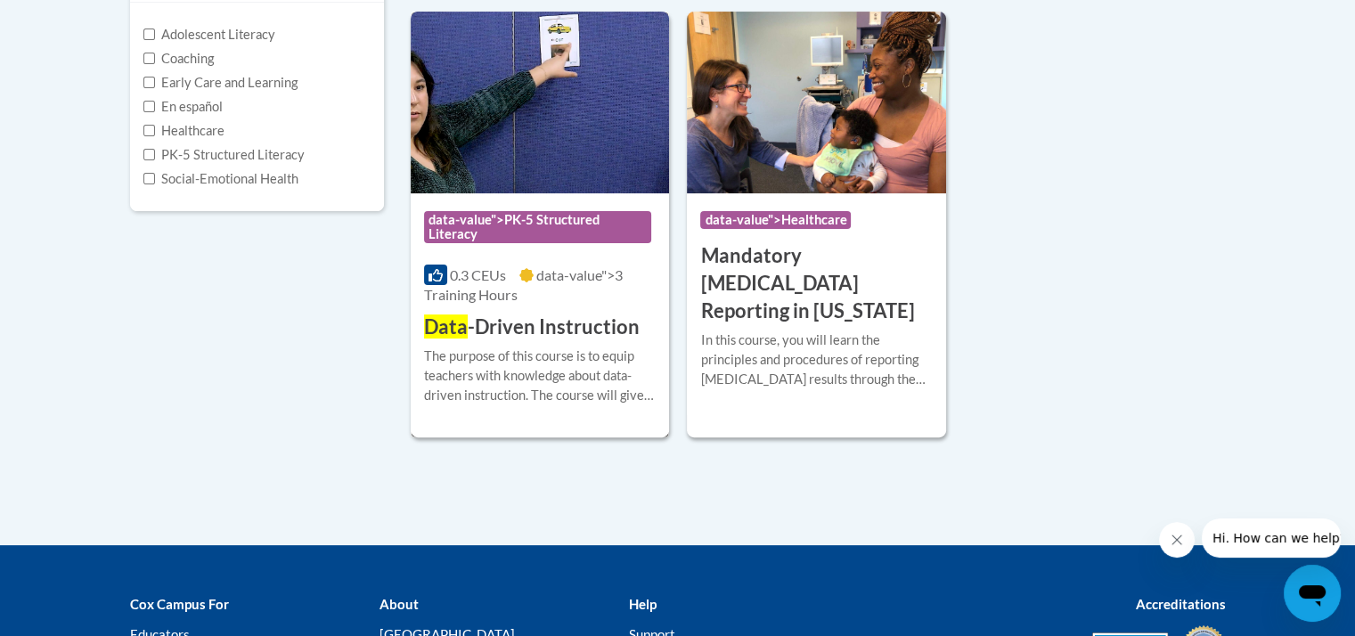
click at [567, 333] on h3 "Data -Driven Instruction" at bounding box center [532, 328] width 216 height 28
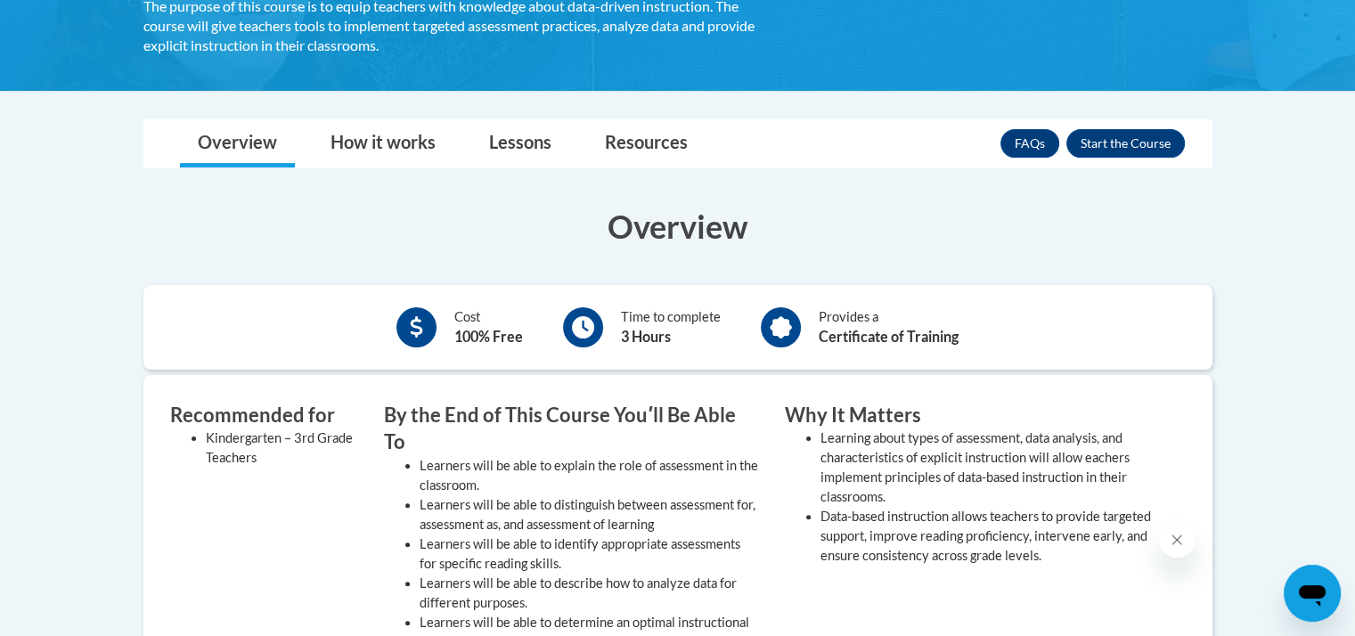
scroll to position [287, 0]
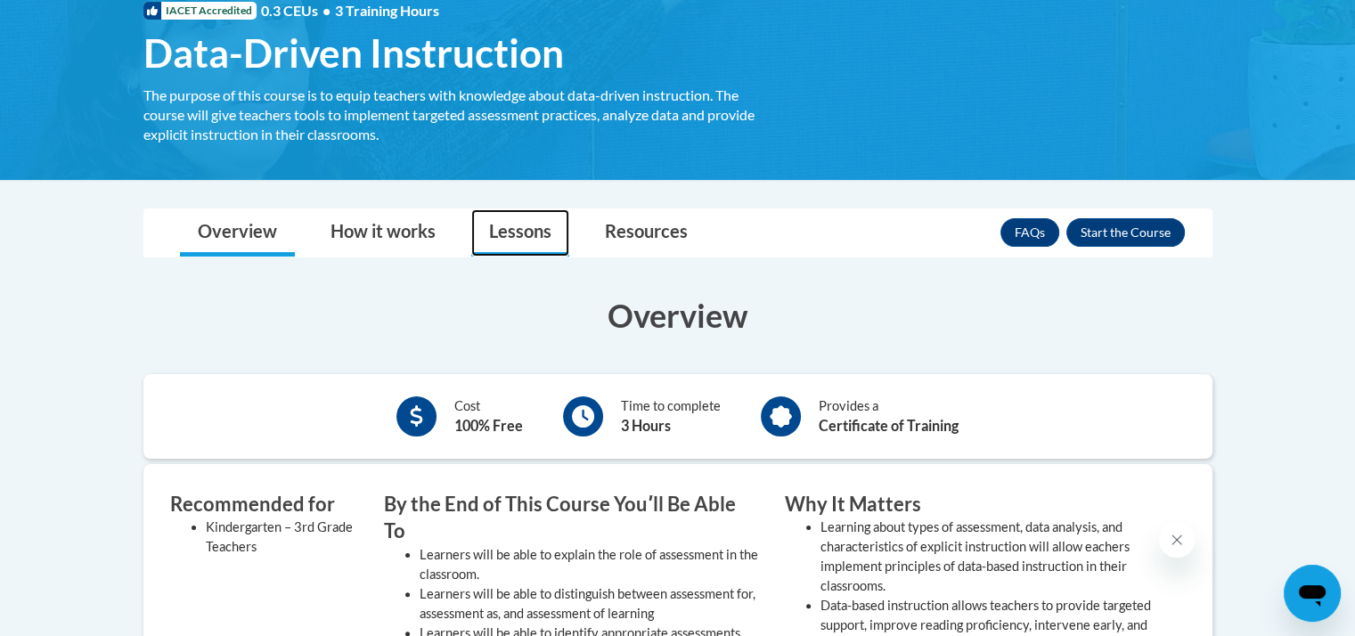
click at [527, 233] on link "Lessons" at bounding box center [520, 232] width 98 height 47
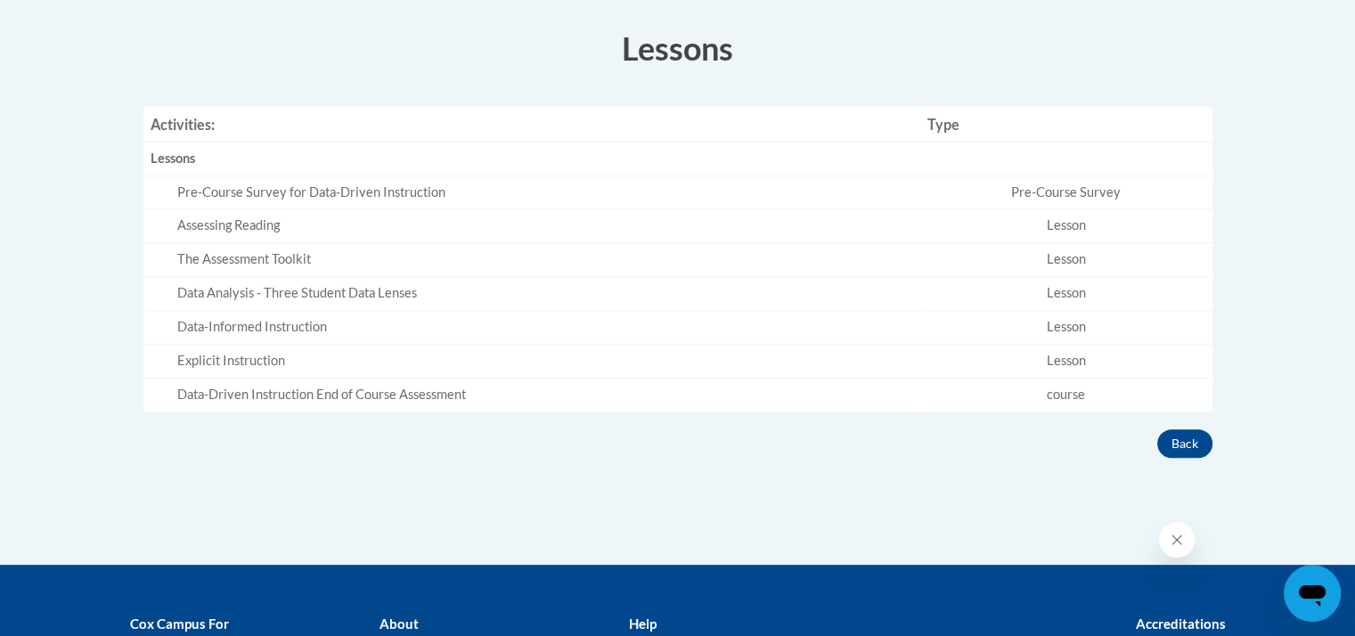
scroll to position [109, 0]
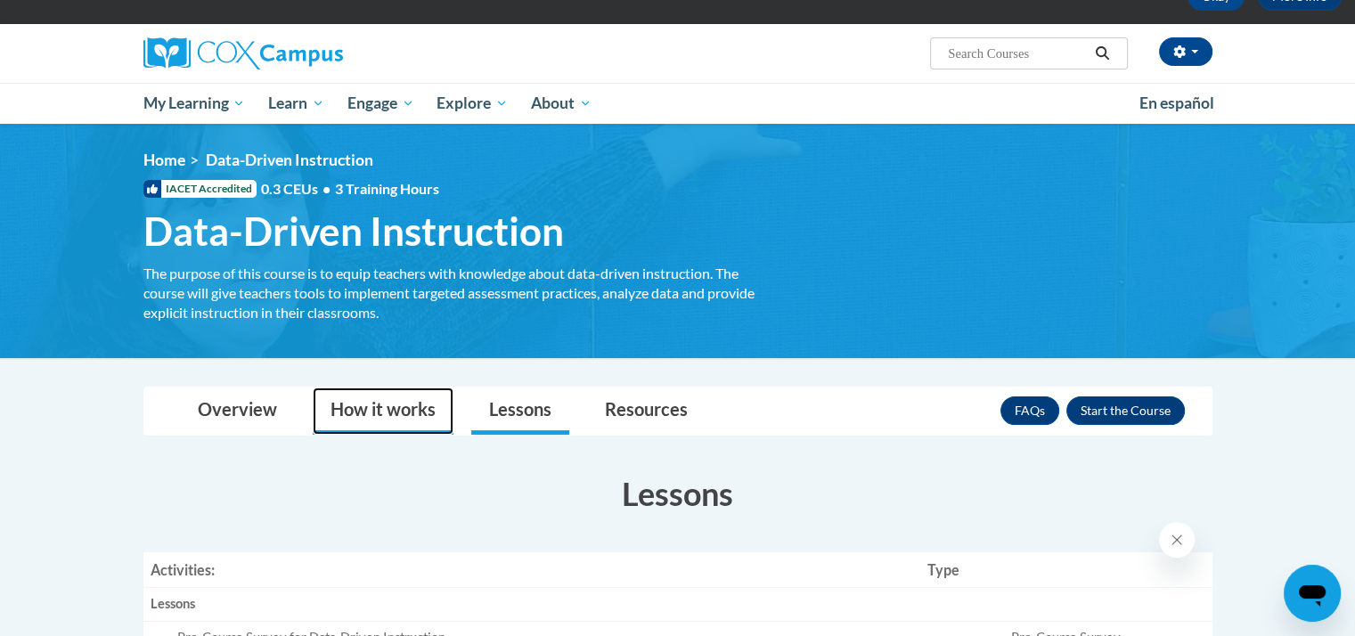
click at [378, 416] on link "How it works" at bounding box center [383, 411] width 141 height 47
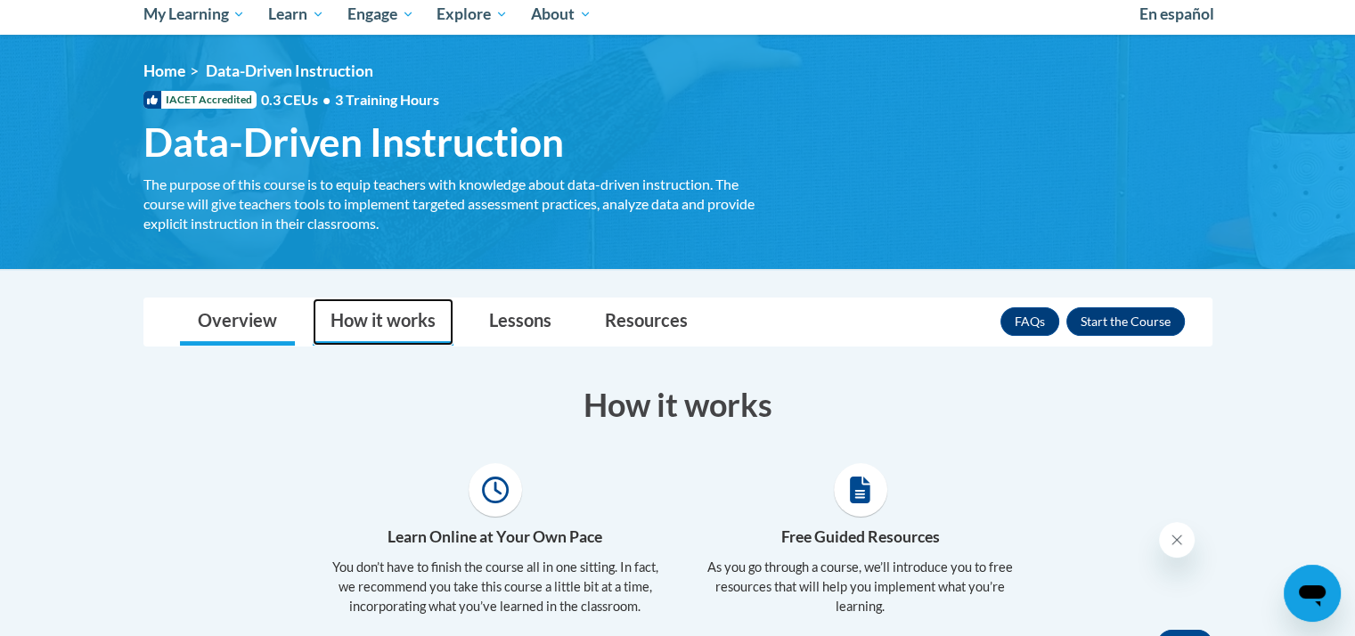
scroll to position [287, 0]
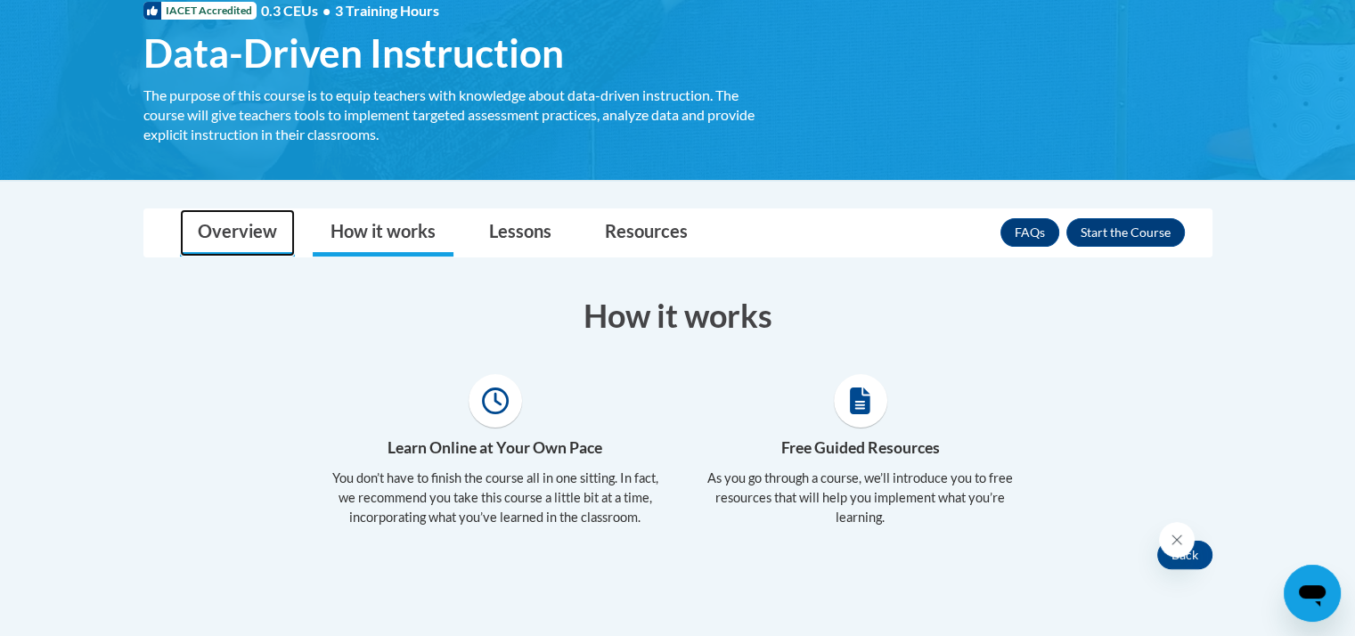
click at [228, 230] on link "Overview" at bounding box center [237, 232] width 115 height 47
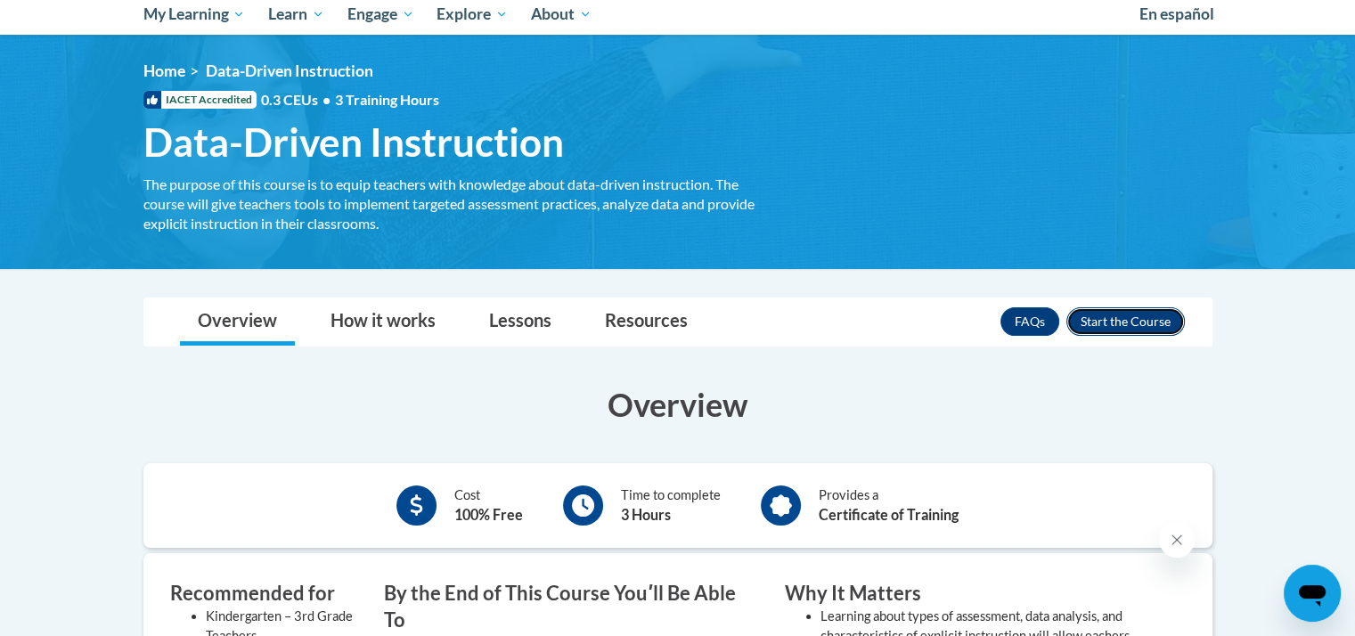
click at [1115, 322] on button "Enroll" at bounding box center [1126, 321] width 119 height 29
